Goal: Check status: Check status

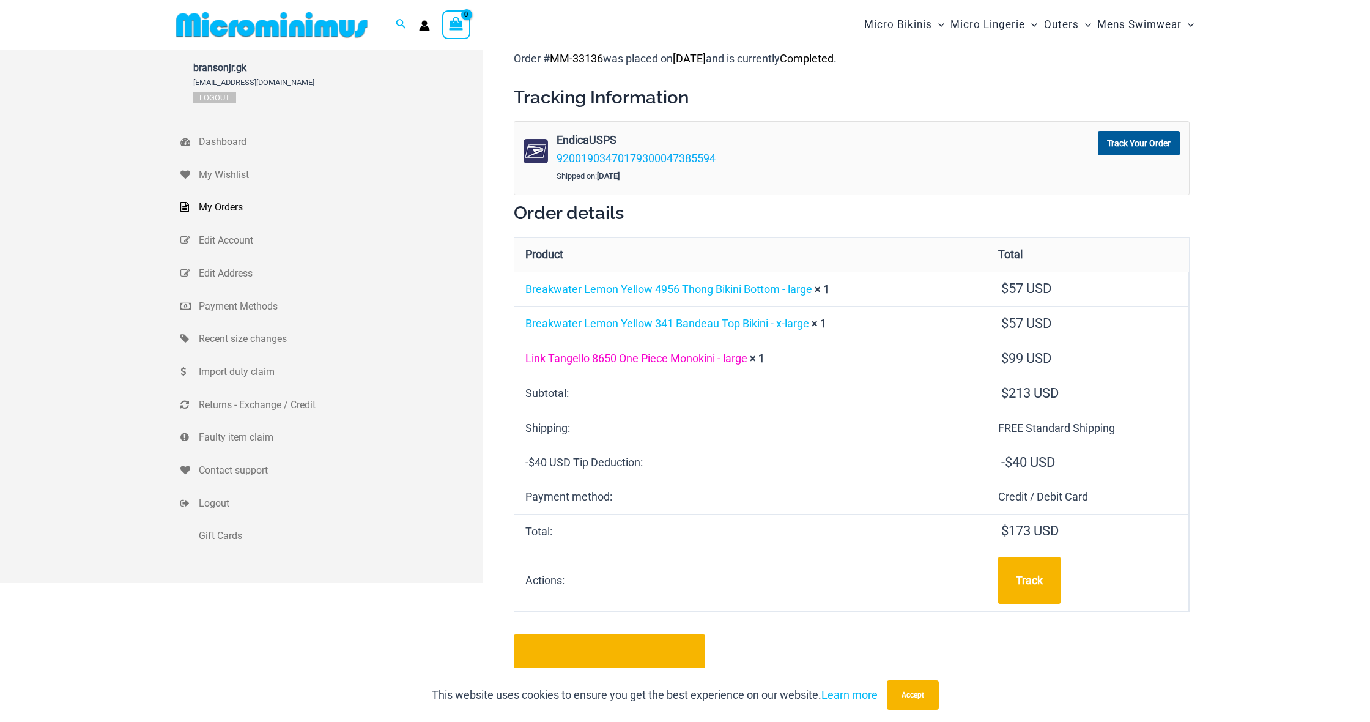
click at [716, 355] on link "Link Tangello 8650 One Piece Monokini - large" at bounding box center [636, 358] width 222 height 13
click at [713, 319] on link "Breakwater Lemon Yellow 341 Bandeau Top Bikini - x-large" at bounding box center [667, 323] width 284 height 13
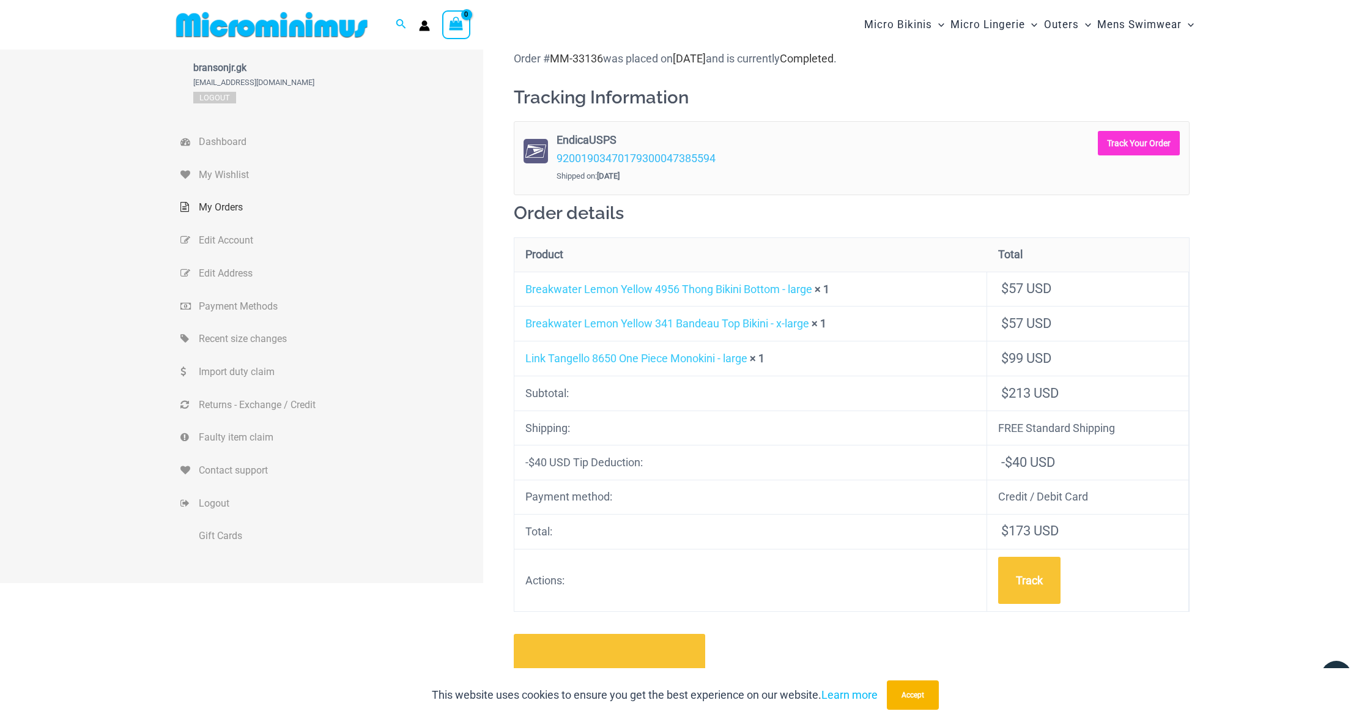
click at [1143, 144] on link "Track Your Order" at bounding box center [1139, 143] width 82 height 24
